Goal: Find specific page/section: Locate a particular part of the current website

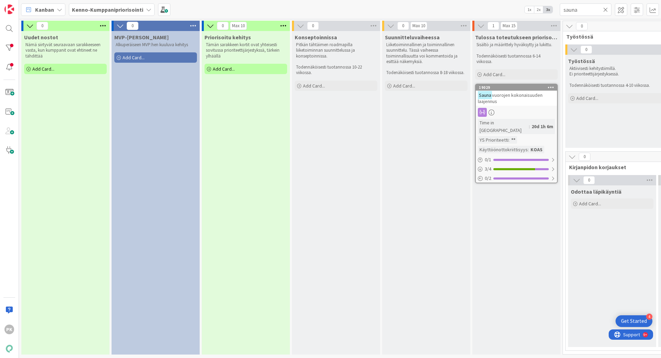
scroll to position [0, 265]
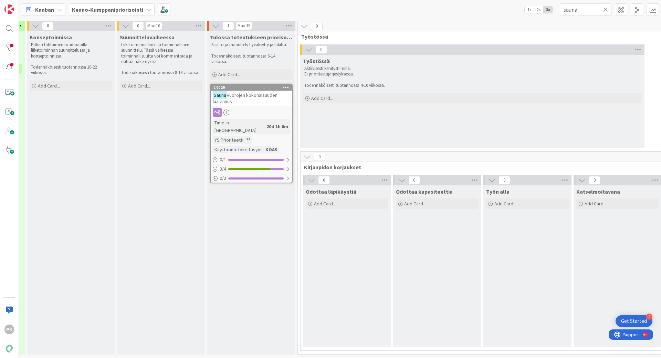
click at [265, 104] on div "Sauna vuorojen kokonaisuuden laajennus" at bounding box center [251, 98] width 81 height 15
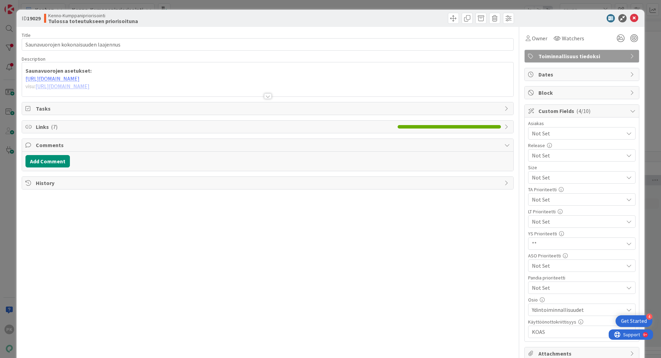
click at [266, 96] on div at bounding box center [268, 96] width 8 height 6
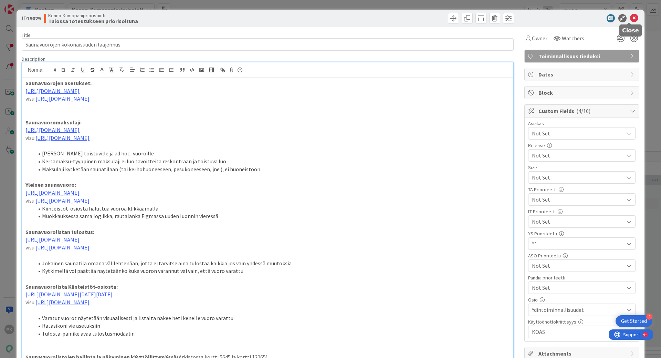
click at [630, 18] on icon at bounding box center [634, 18] width 8 height 8
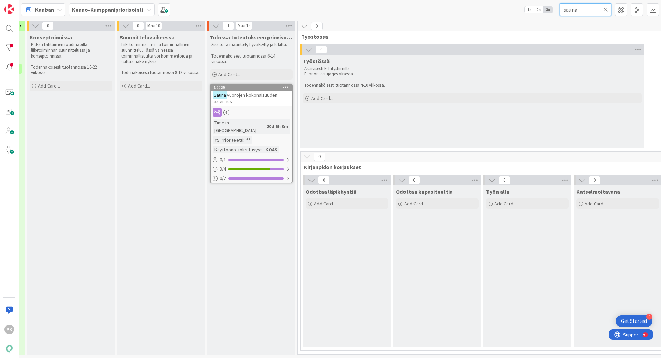
drag, startPoint x: 583, startPoint y: 13, endPoint x: 542, endPoint y: 9, distance: 41.1
click at [542, 9] on div "Kanban Kenno-Kumppanipriorisointi 1x 2x 3x sauna" at bounding box center [340, 9] width 642 height 19
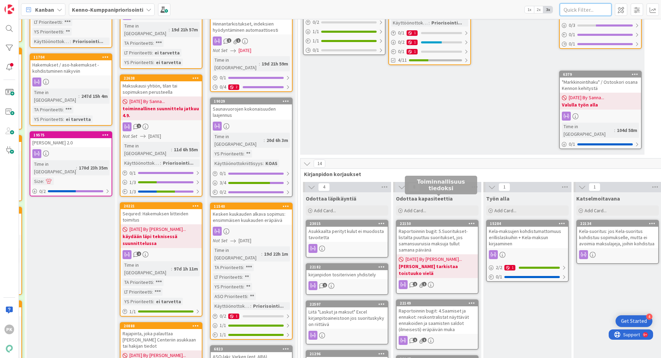
scroll to position [344, 265]
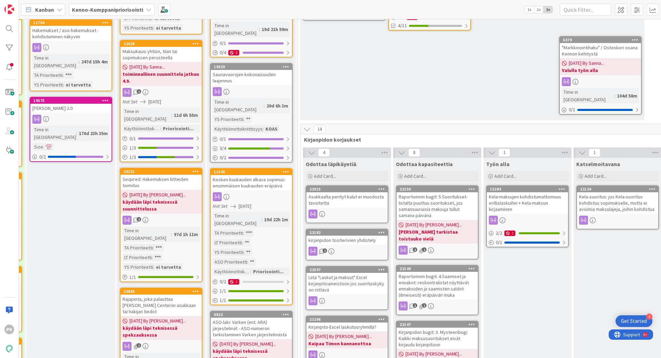
click at [598, 192] on div "Kela-suoritus: jos Kela-suoritus kohdistuu sopimukselle, mutta ei avoimia maksu…" at bounding box center [617, 202] width 81 height 21
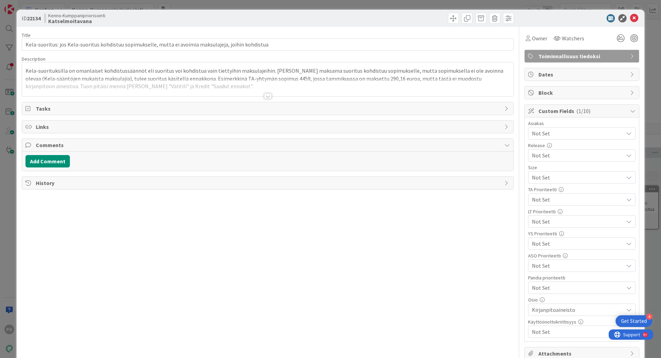
click at [266, 96] on div at bounding box center [268, 96] width 8 height 6
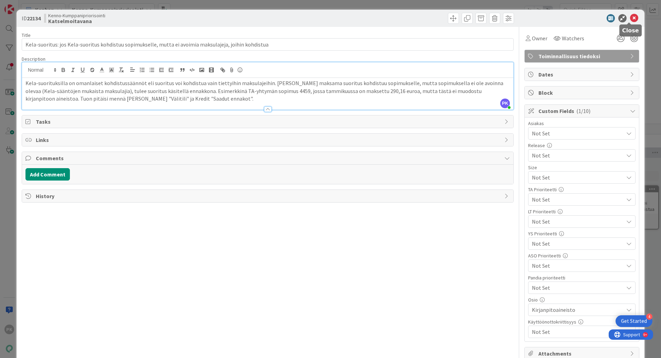
click at [630, 16] on icon at bounding box center [634, 18] width 8 height 8
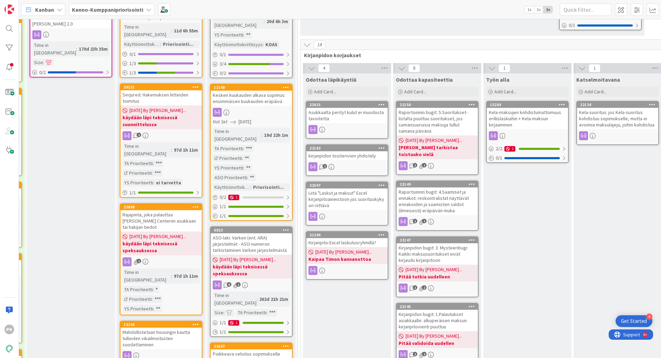
scroll to position [413, 265]
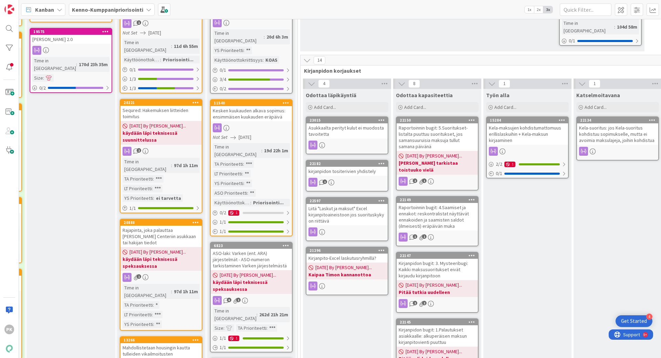
click at [440, 123] on div "Raportoinnin bugit: 5.Suoritukset-listalta puuttuu suoritukset, jos samansuurui…" at bounding box center [437, 137] width 81 height 28
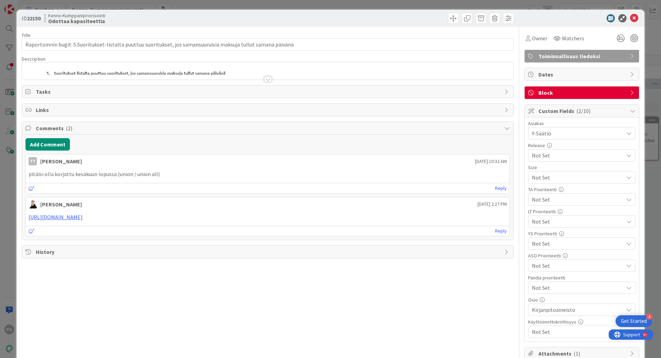
click at [264, 81] on div at bounding box center [268, 79] width 8 height 6
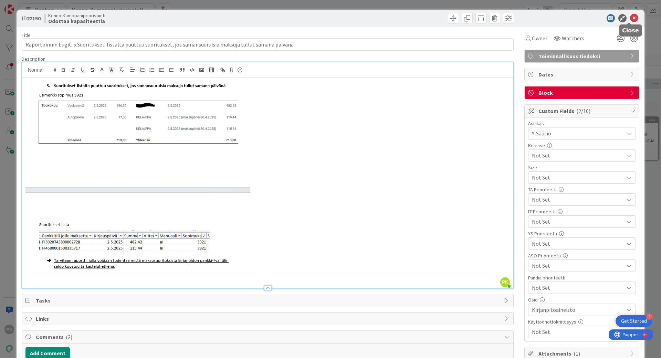
click at [630, 16] on icon at bounding box center [634, 18] width 8 height 8
